Goal: Entertainment & Leisure: Browse casually

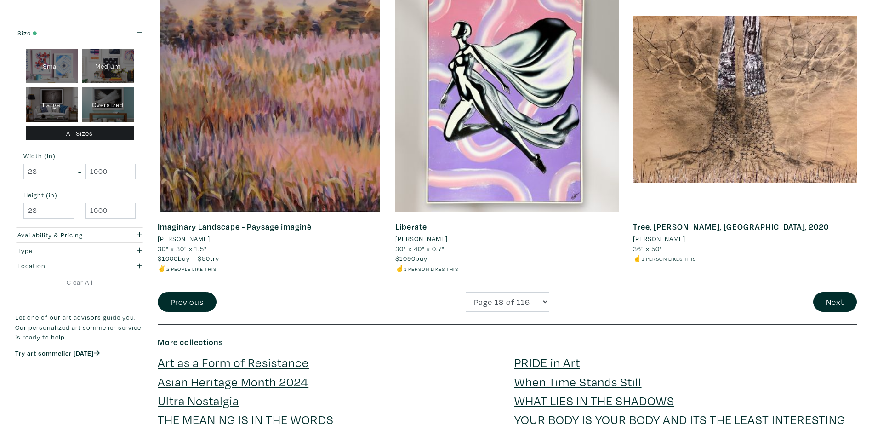
scroll to position [2345, 0]
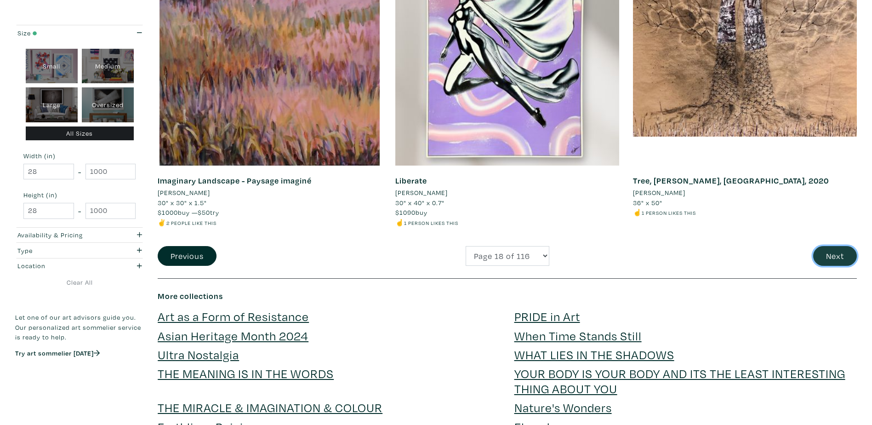
click at [839, 258] on button "Next" at bounding box center [836, 256] width 44 height 20
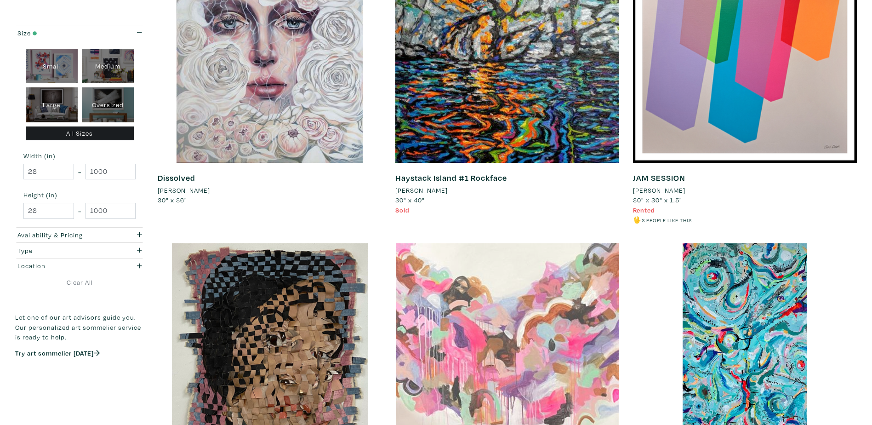
scroll to position [2207, 0]
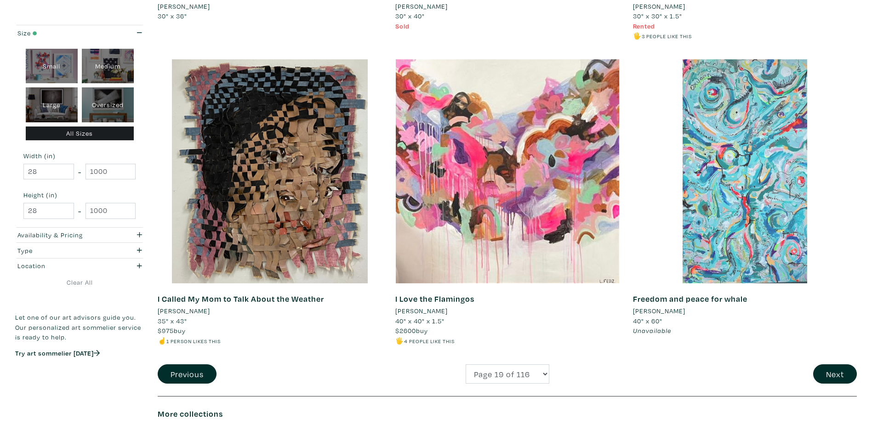
click at [770, 214] on div at bounding box center [745, 171] width 224 height 224
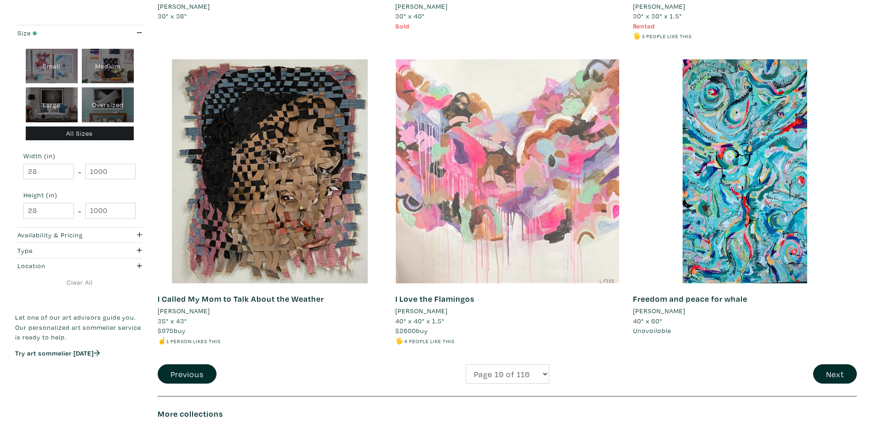
scroll to position [2391, 0]
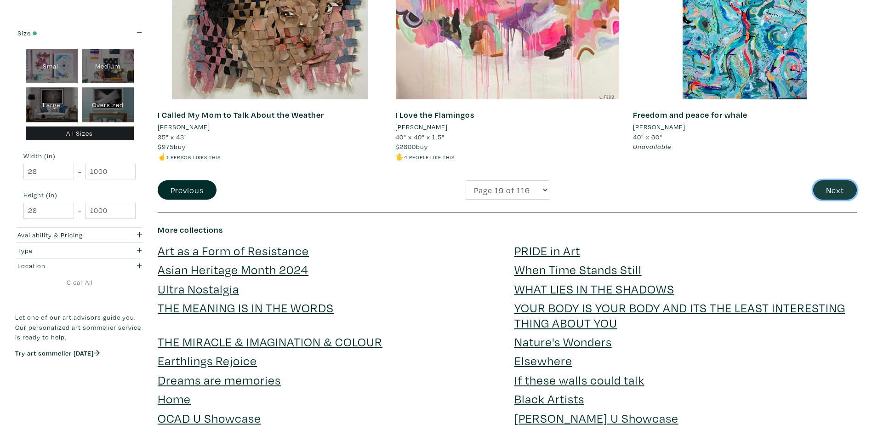
click at [842, 189] on button "Next" at bounding box center [836, 190] width 44 height 20
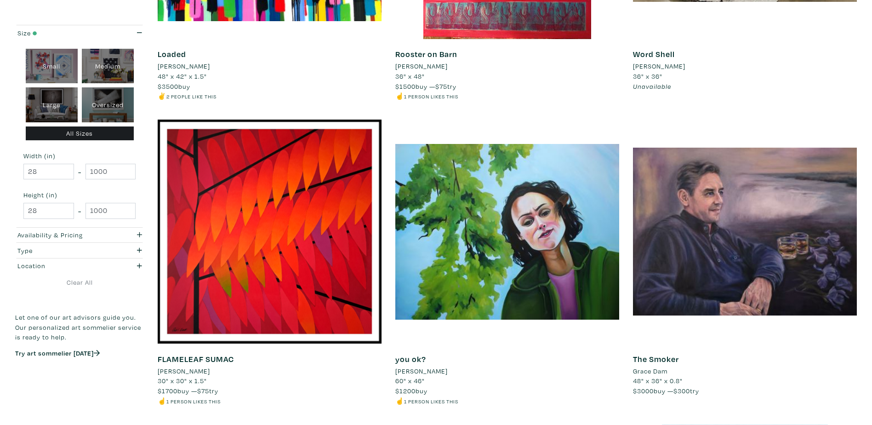
scroll to position [690, 0]
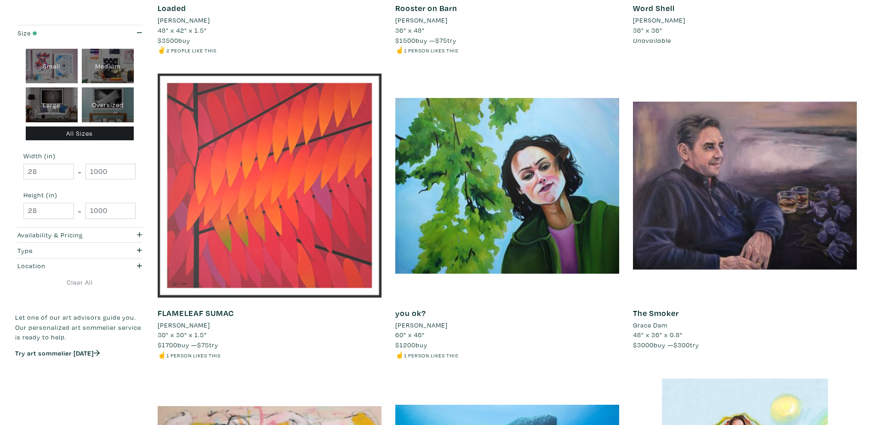
click at [293, 135] on div at bounding box center [270, 186] width 224 height 224
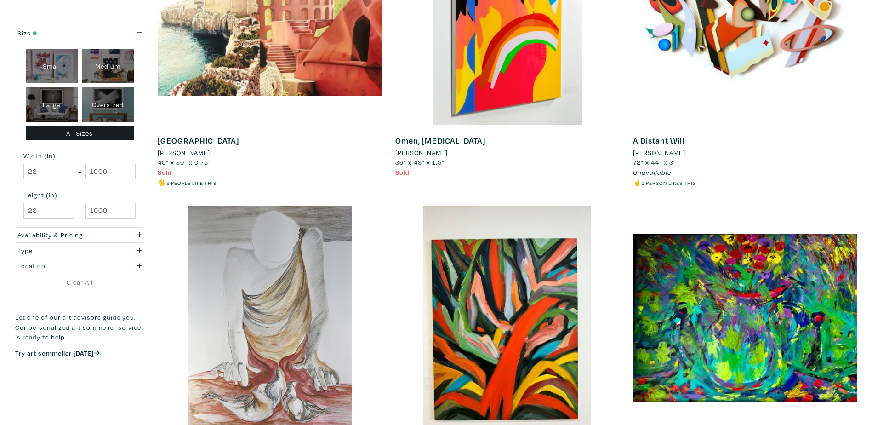
scroll to position [1610, 0]
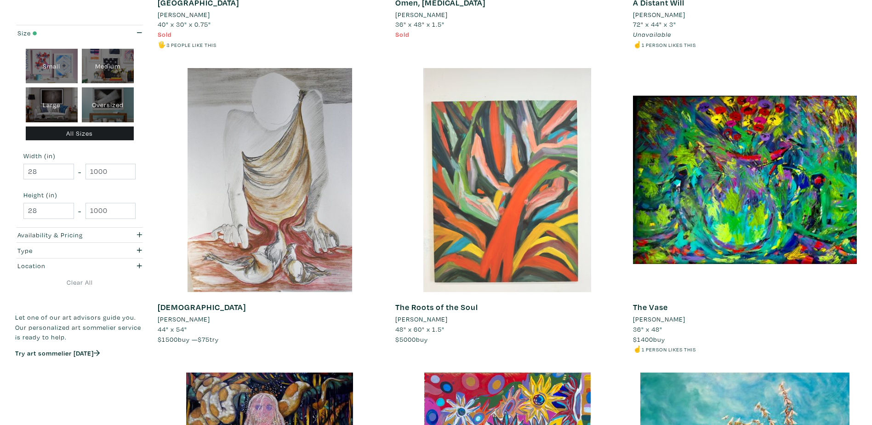
click at [545, 195] on div at bounding box center [507, 180] width 224 height 224
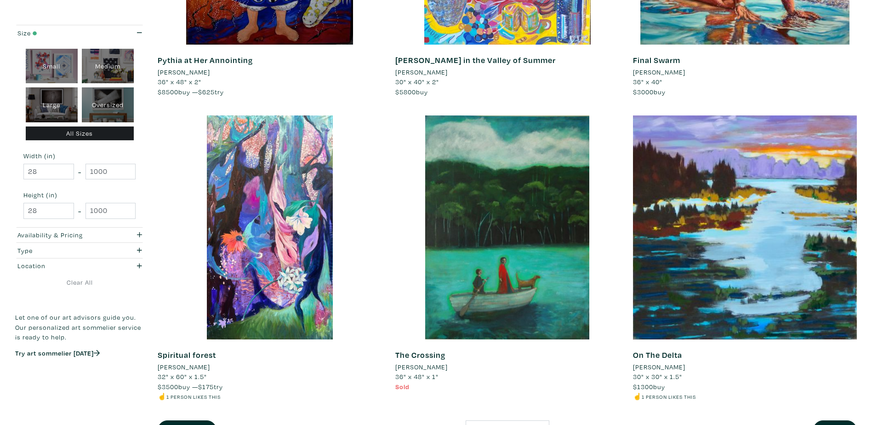
scroll to position [2207, 0]
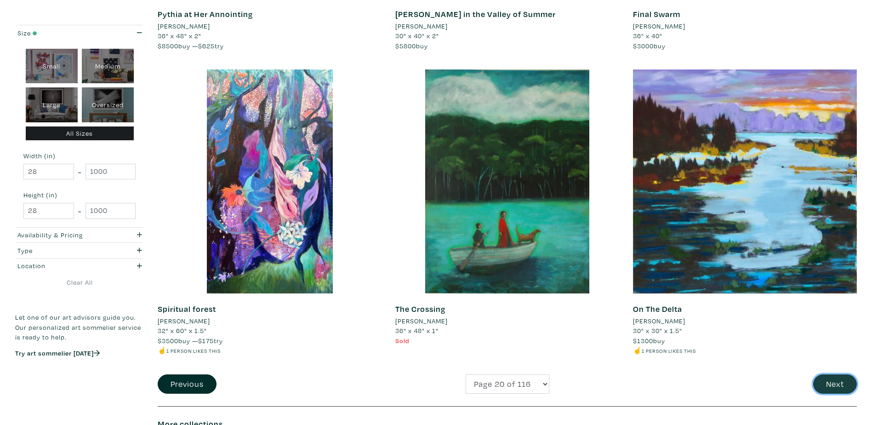
click at [848, 387] on button "Next" at bounding box center [836, 384] width 44 height 20
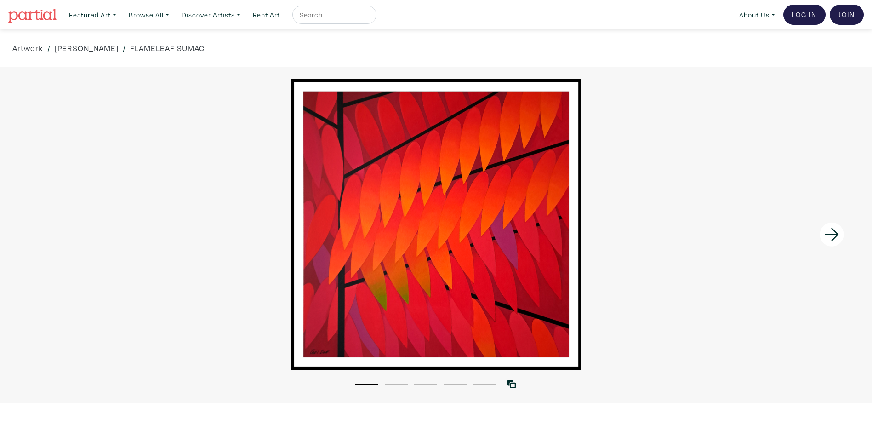
click at [396, 384] on button "2" at bounding box center [396, 384] width 23 height 1
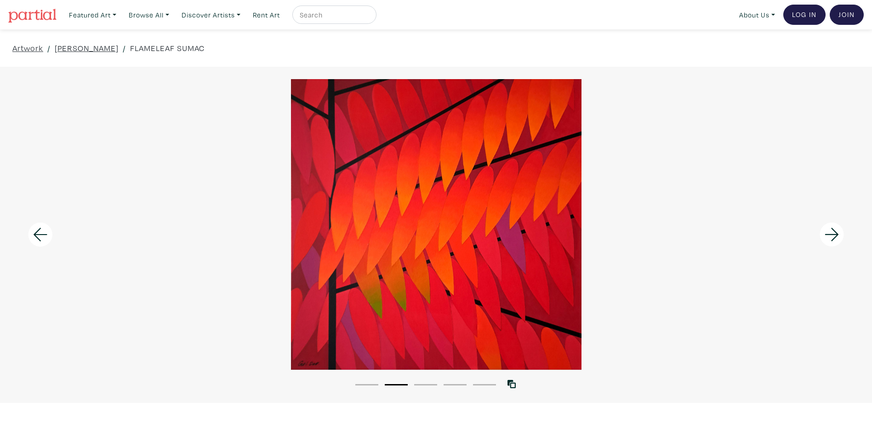
click at [419, 383] on li "3" at bounding box center [425, 383] width 23 height 9
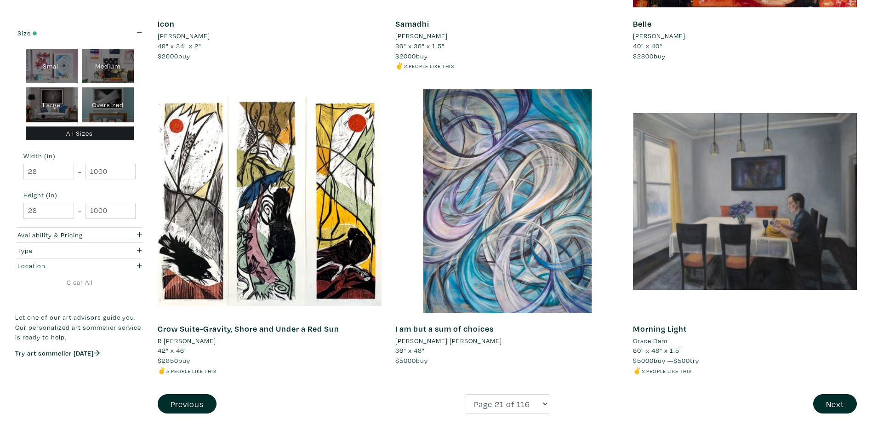
scroll to position [2253, 0]
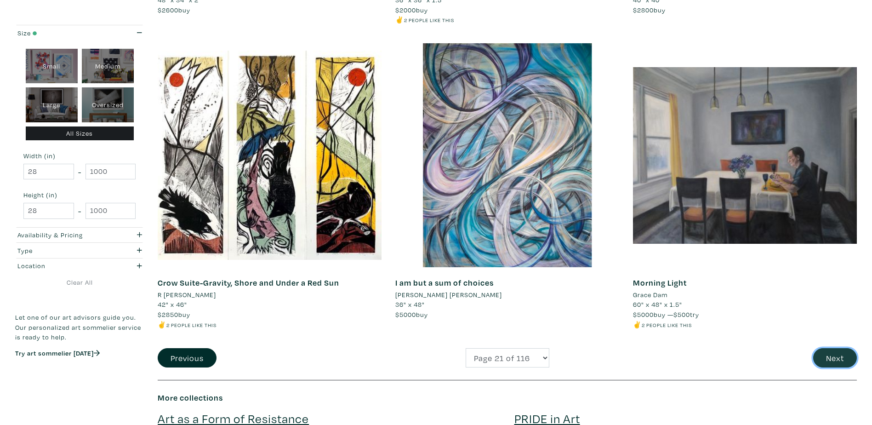
click at [836, 355] on button "Next" at bounding box center [836, 358] width 44 height 20
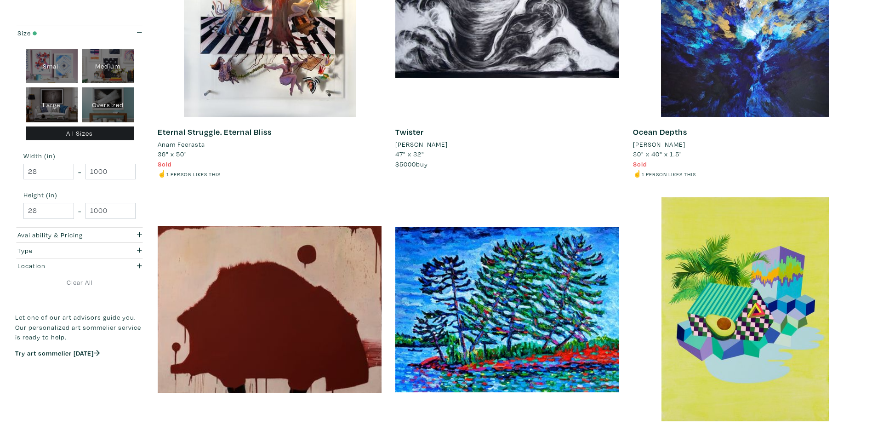
scroll to position [2207, 0]
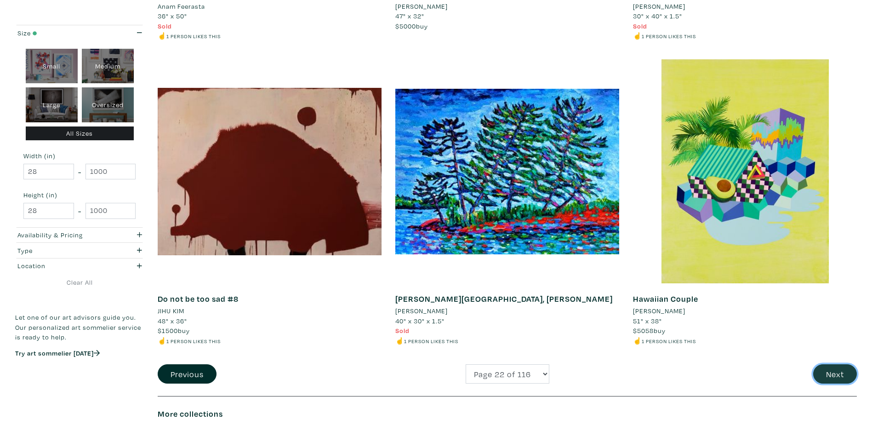
click at [837, 373] on button "Next" at bounding box center [836, 374] width 44 height 20
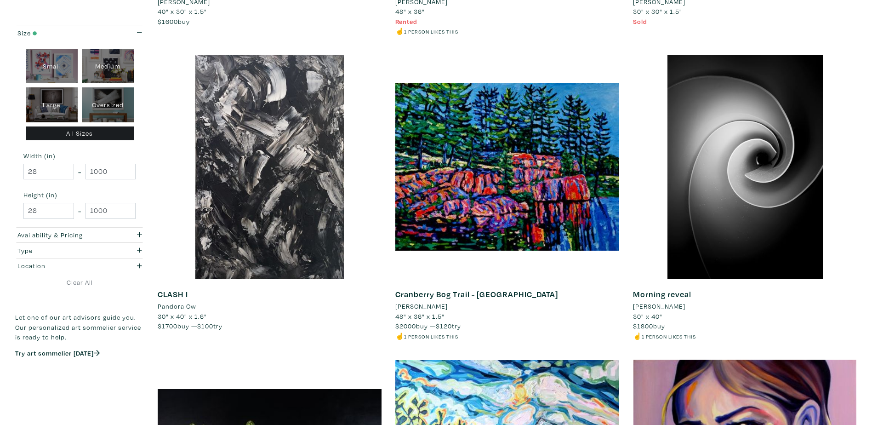
scroll to position [368, 0]
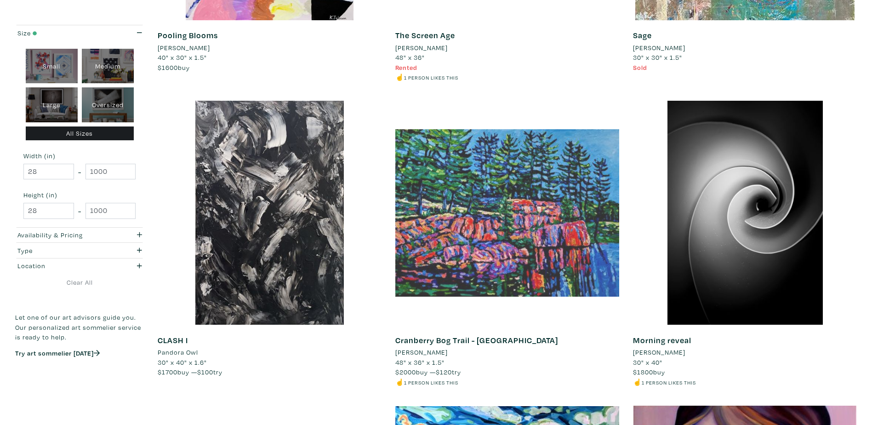
click at [567, 204] on div at bounding box center [507, 213] width 224 height 224
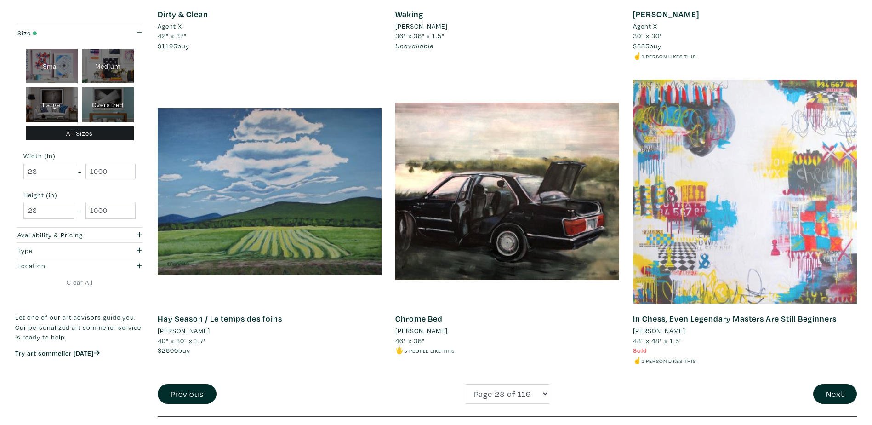
scroll to position [2391, 0]
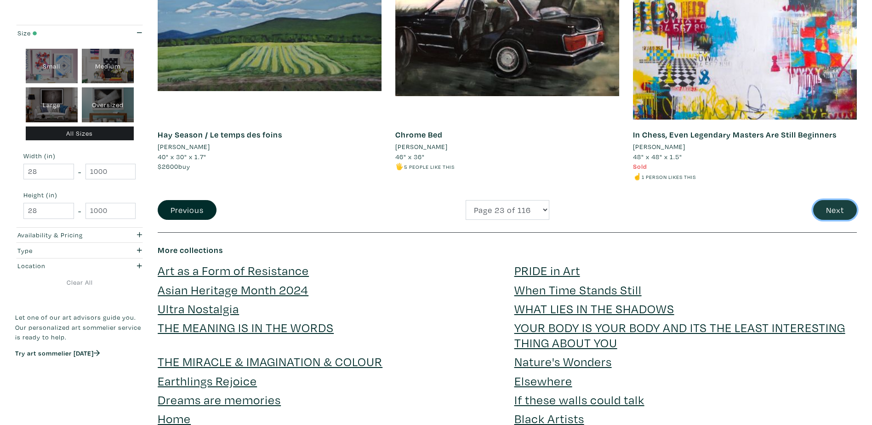
click at [833, 210] on button "Next" at bounding box center [836, 210] width 44 height 20
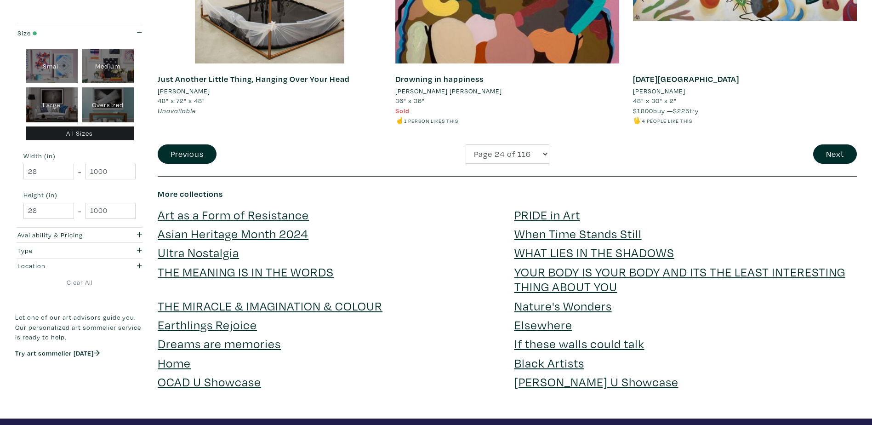
scroll to position [2391, 0]
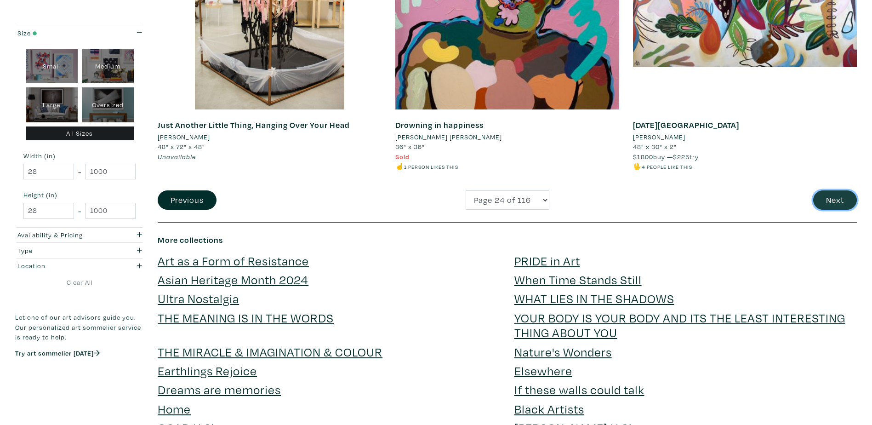
click at [832, 201] on button "Next" at bounding box center [836, 200] width 44 height 20
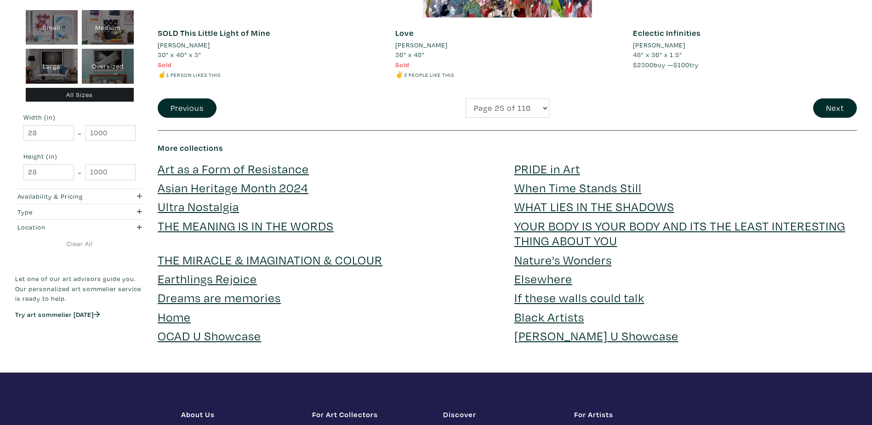
scroll to position [2529, 0]
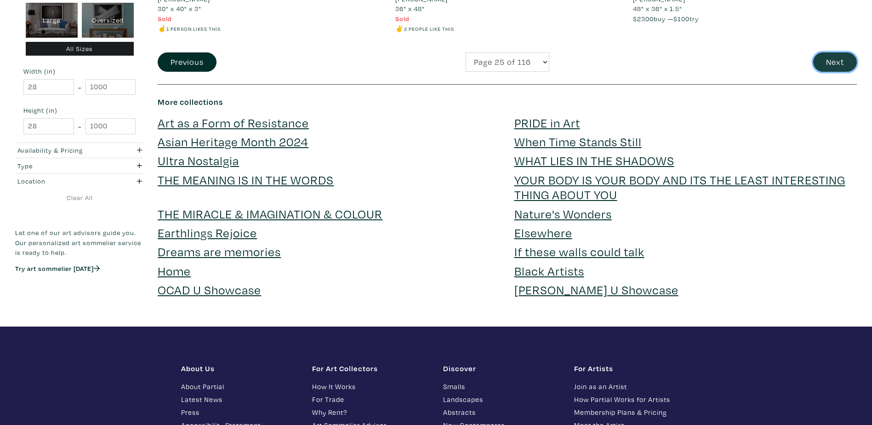
click at [844, 58] on button "Next" at bounding box center [836, 62] width 44 height 20
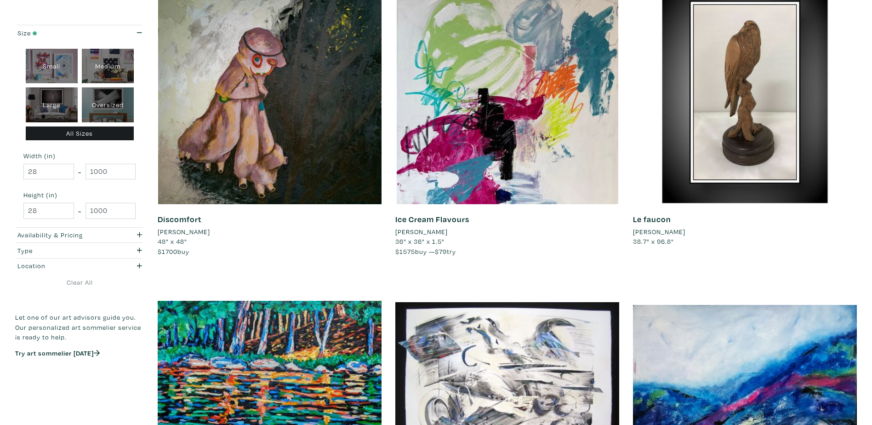
scroll to position [368, 0]
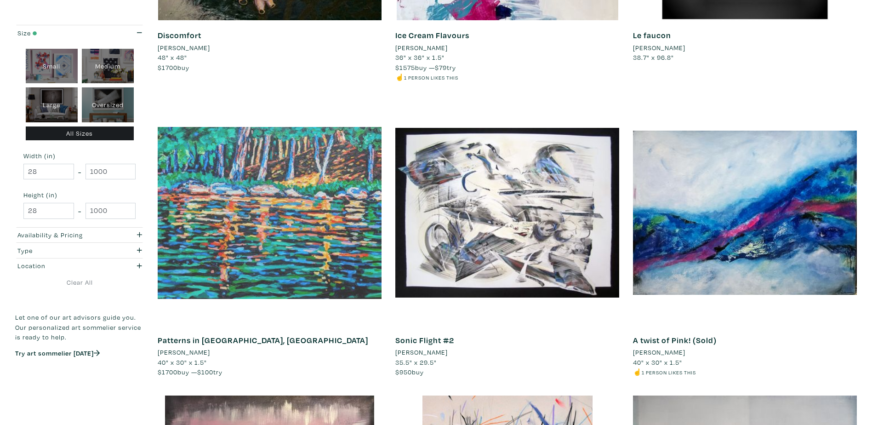
click at [318, 179] on div at bounding box center [270, 213] width 224 height 224
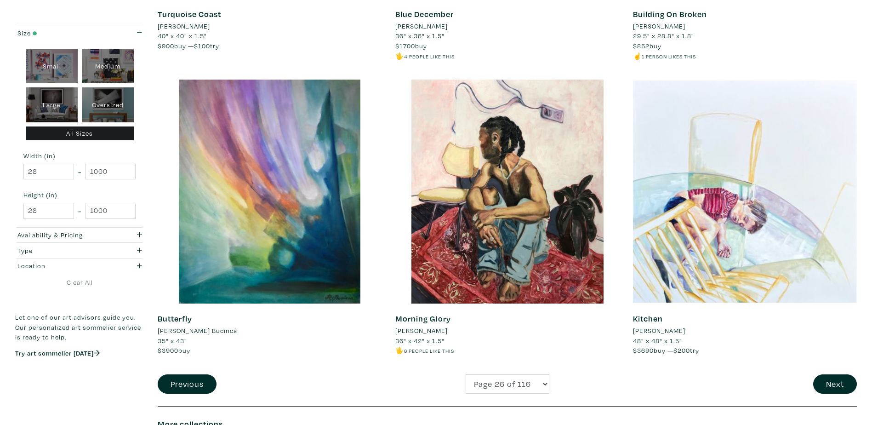
scroll to position [2299, 0]
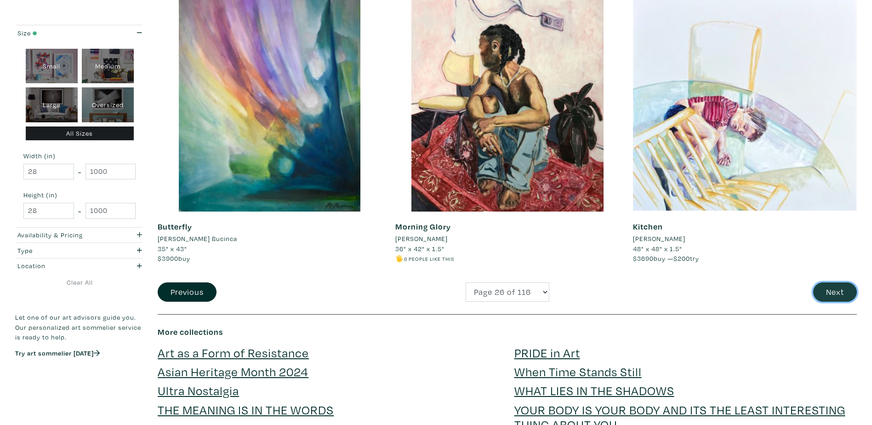
click at [825, 287] on button "Next" at bounding box center [836, 292] width 44 height 20
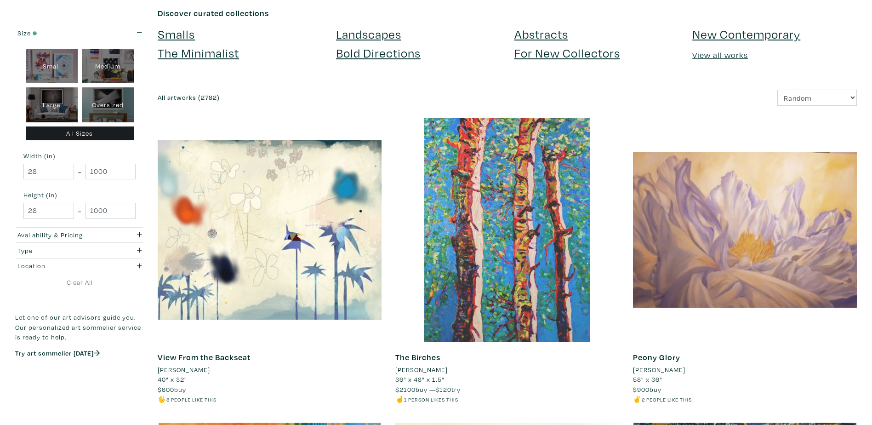
scroll to position [92, 0]
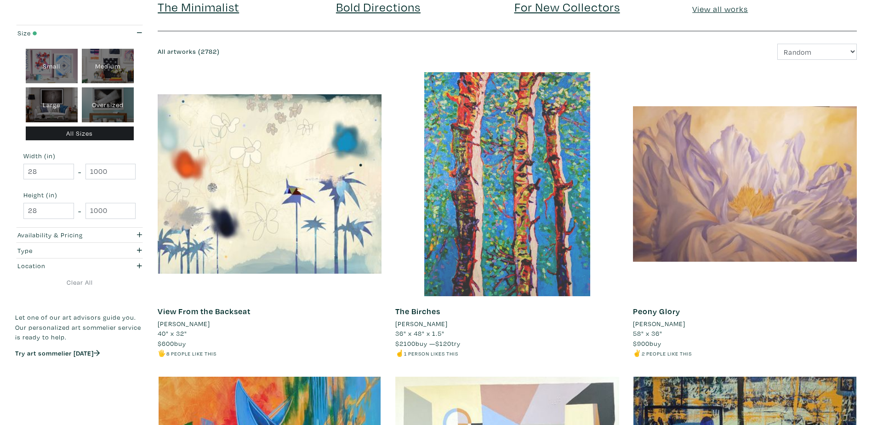
click at [544, 155] on div at bounding box center [507, 184] width 224 height 224
